Goal: Answer question/provide support: Share knowledge or assist other users

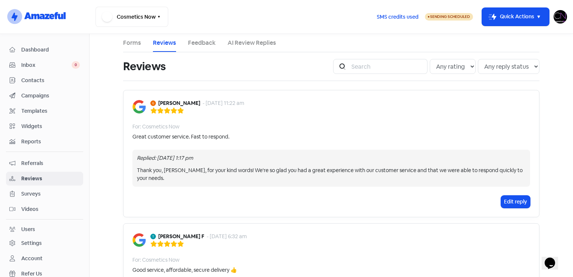
scroll to position [1065, 0]
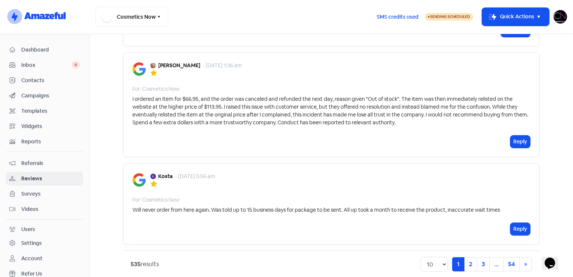
click at [42, 53] on span "Dashboard" at bounding box center [50, 50] width 59 height 8
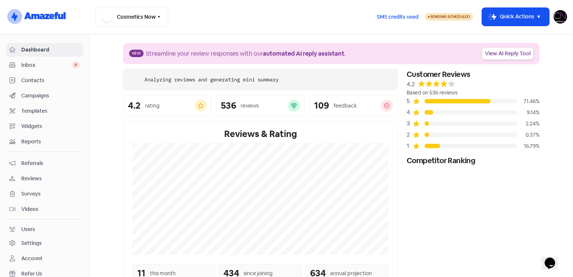
scroll to position [137, 0]
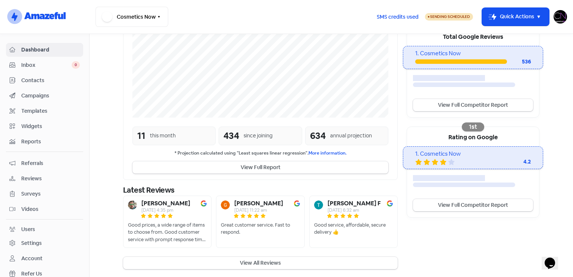
click at [172, 206] on b "[PERSON_NAME]" at bounding box center [165, 203] width 49 height 6
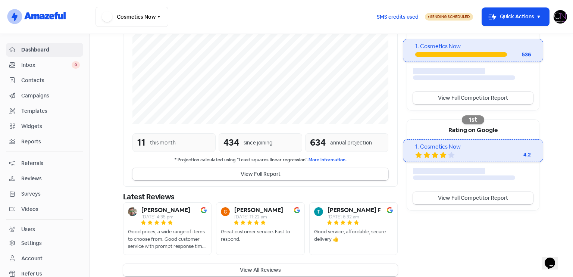
scroll to position [163, 0]
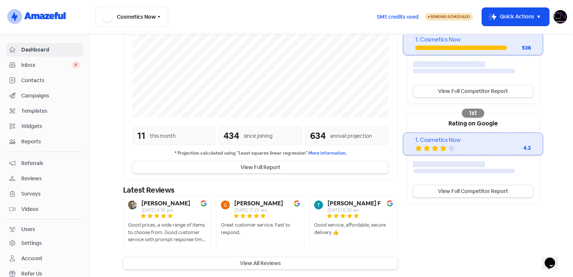
click at [282, 258] on button "View All Reviews" at bounding box center [260, 263] width 275 height 12
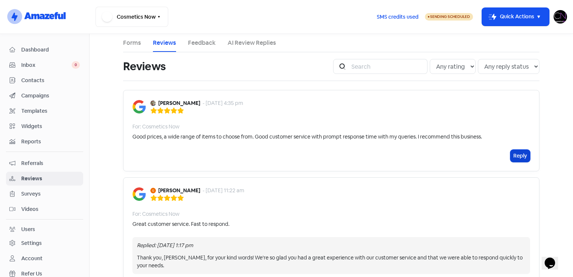
click at [518, 154] on button "Reply" at bounding box center [521, 156] width 20 height 12
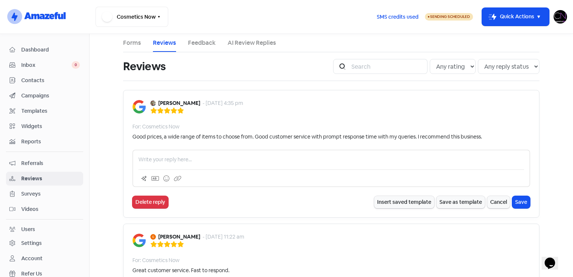
click at [50, 46] on span "Dashboard" at bounding box center [50, 50] width 59 height 8
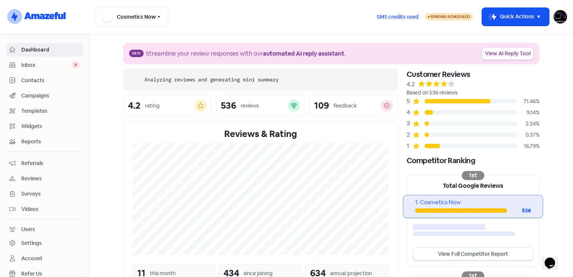
click at [503, 55] on link "View AI Reply Tool" at bounding box center [508, 53] width 52 height 12
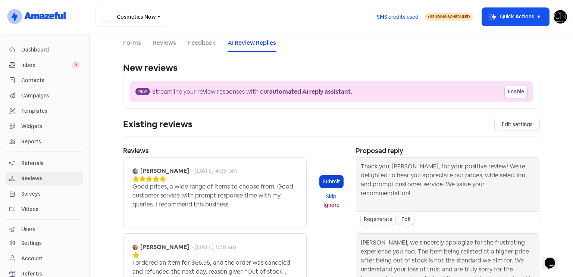
click at [331, 179] on button "Submit" at bounding box center [332, 181] width 24 height 12
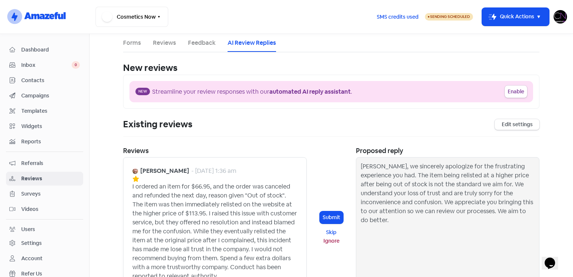
click at [55, 50] on span "Dashboard" at bounding box center [50, 50] width 59 height 8
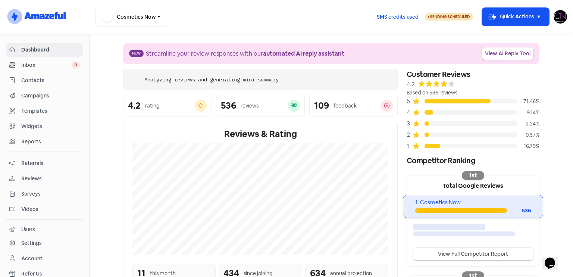
scroll to position [137, 0]
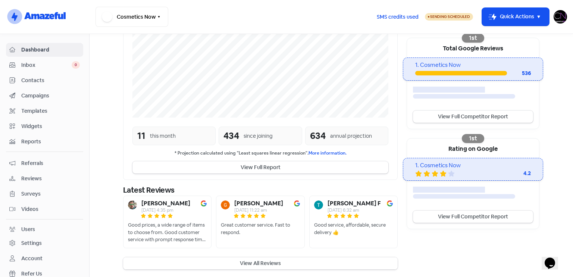
click at [266, 258] on button "View All Reviews" at bounding box center [260, 263] width 275 height 12
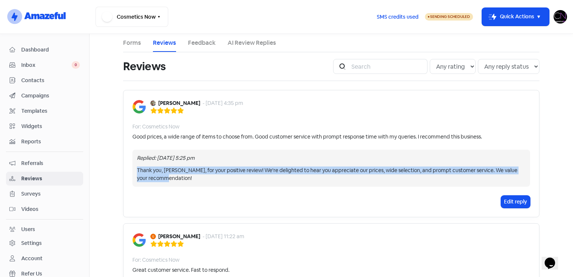
drag, startPoint x: 131, startPoint y: 170, endPoint x: 186, endPoint y: 175, distance: 55.1
click at [186, 175] on div "Replied: [DATE] 5:25 pm Thank you, [PERSON_NAME], for your positive review! We'…" at bounding box center [331, 168] width 398 height 37
copy div "Thank you, [PERSON_NAME], for your positive review! We're delighted to hear you…"
click at [44, 179] on span "Reviews" at bounding box center [50, 179] width 59 height 8
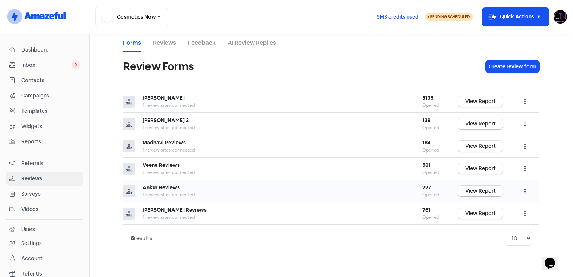
click at [471, 190] on link "View Report" at bounding box center [480, 190] width 45 height 11
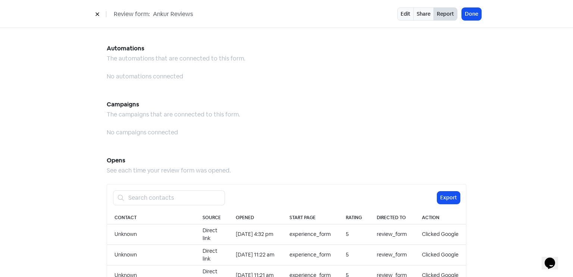
scroll to position [653, 0]
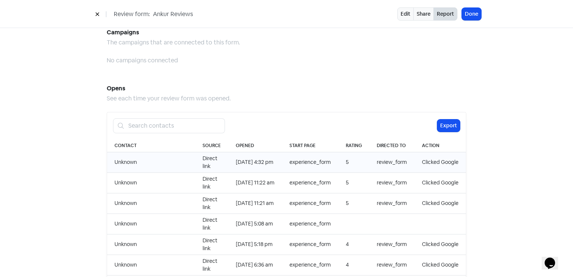
click at [431, 155] on td "Clicked Google" at bounding box center [441, 162] width 52 height 21
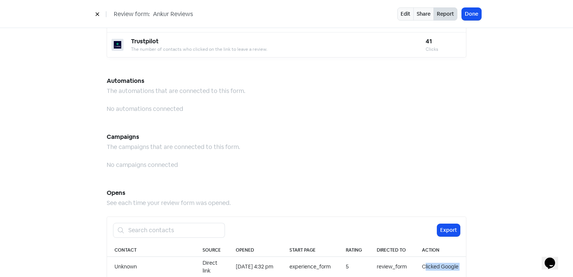
scroll to position [767, 0]
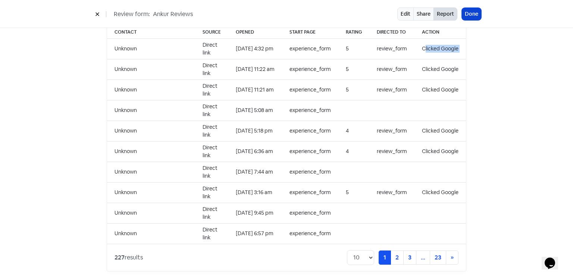
click at [479, 13] on button "Done" at bounding box center [471, 14] width 19 height 12
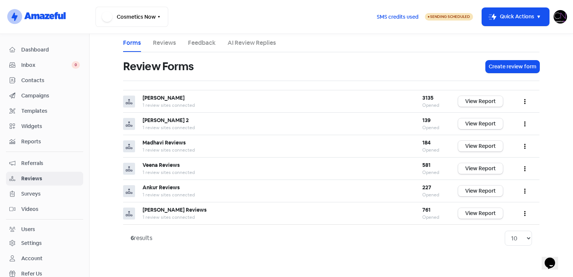
click at [29, 53] on span "Dashboard" at bounding box center [50, 50] width 59 height 8
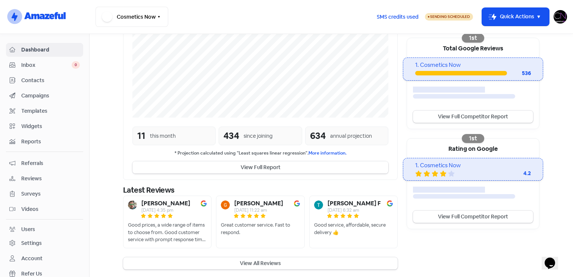
scroll to position [137, 0]
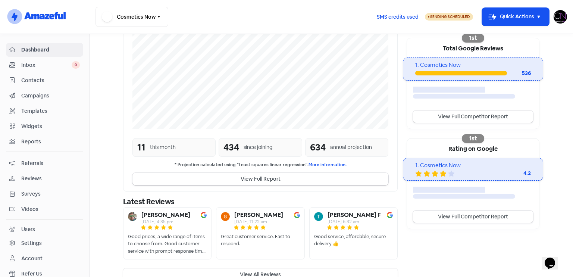
click at [219, 268] on button "View All Reviews" at bounding box center [260, 274] width 275 height 12
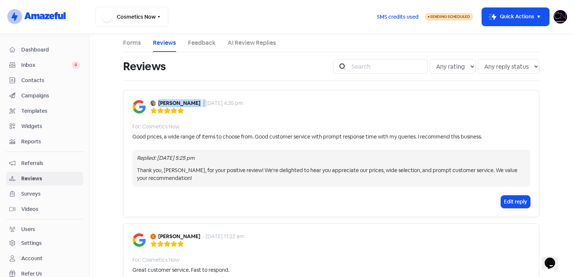
drag, startPoint x: 194, startPoint y: 103, endPoint x: 155, endPoint y: 103, distance: 39.2
click at [155, 103] on div "[PERSON_NAME] - [DATE] 4:35 pm" at bounding box center [196, 103] width 93 height 8
copy div "[PERSON_NAME] -"
